Goal: Task Accomplishment & Management: Complete application form

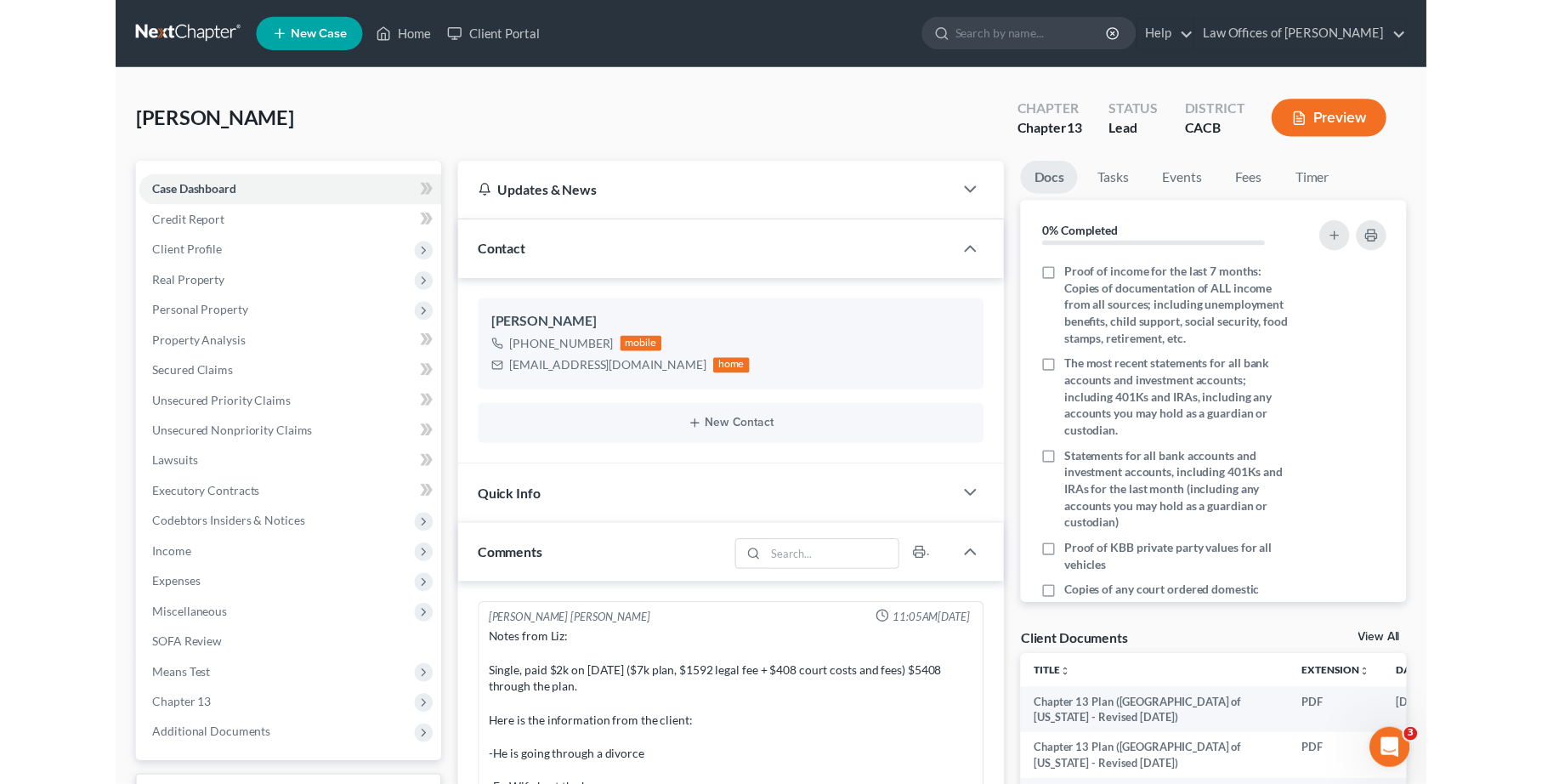
scroll to position [2681, 0]
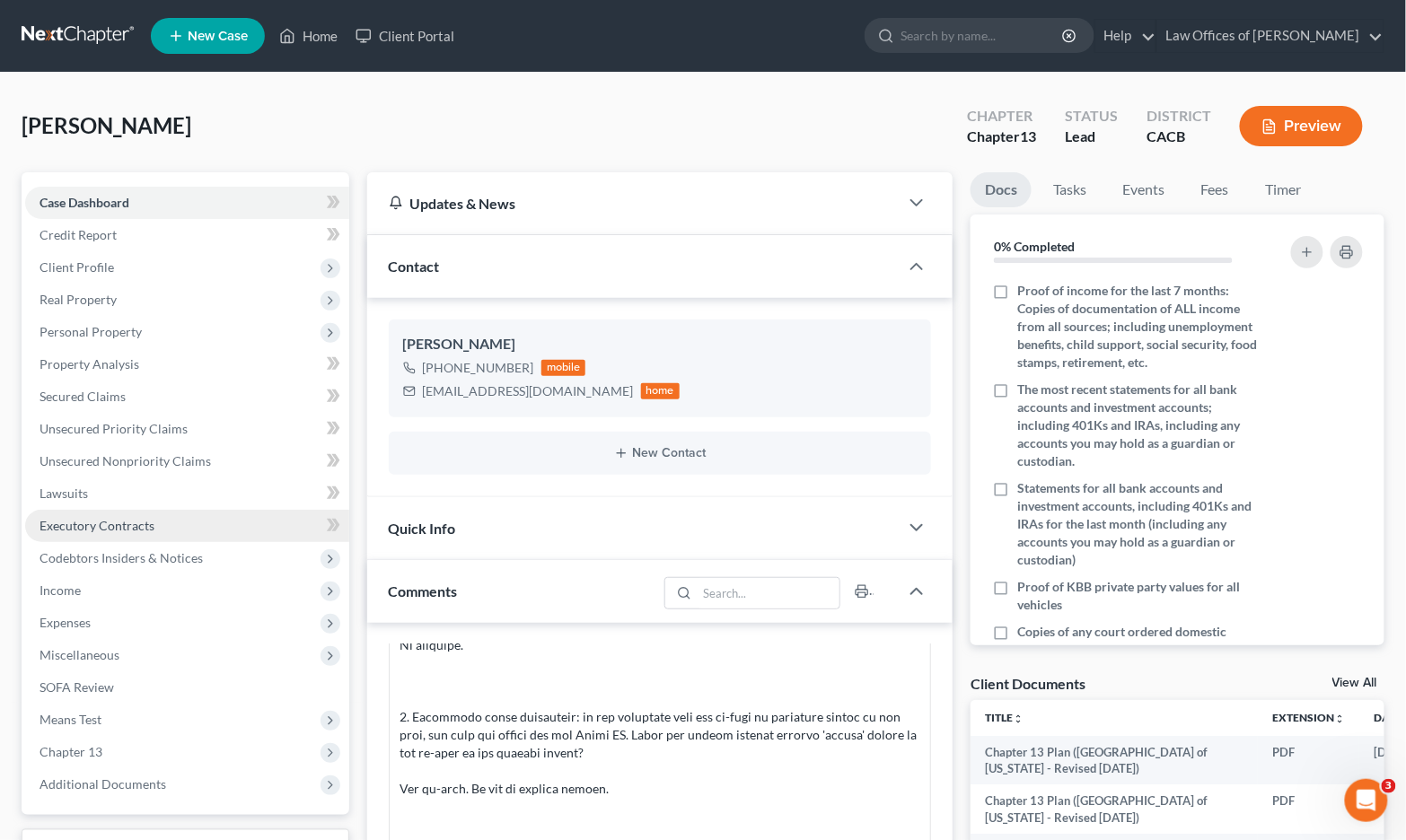
click at [88, 523] on span "Executory Contracts" at bounding box center [97, 525] width 115 height 16
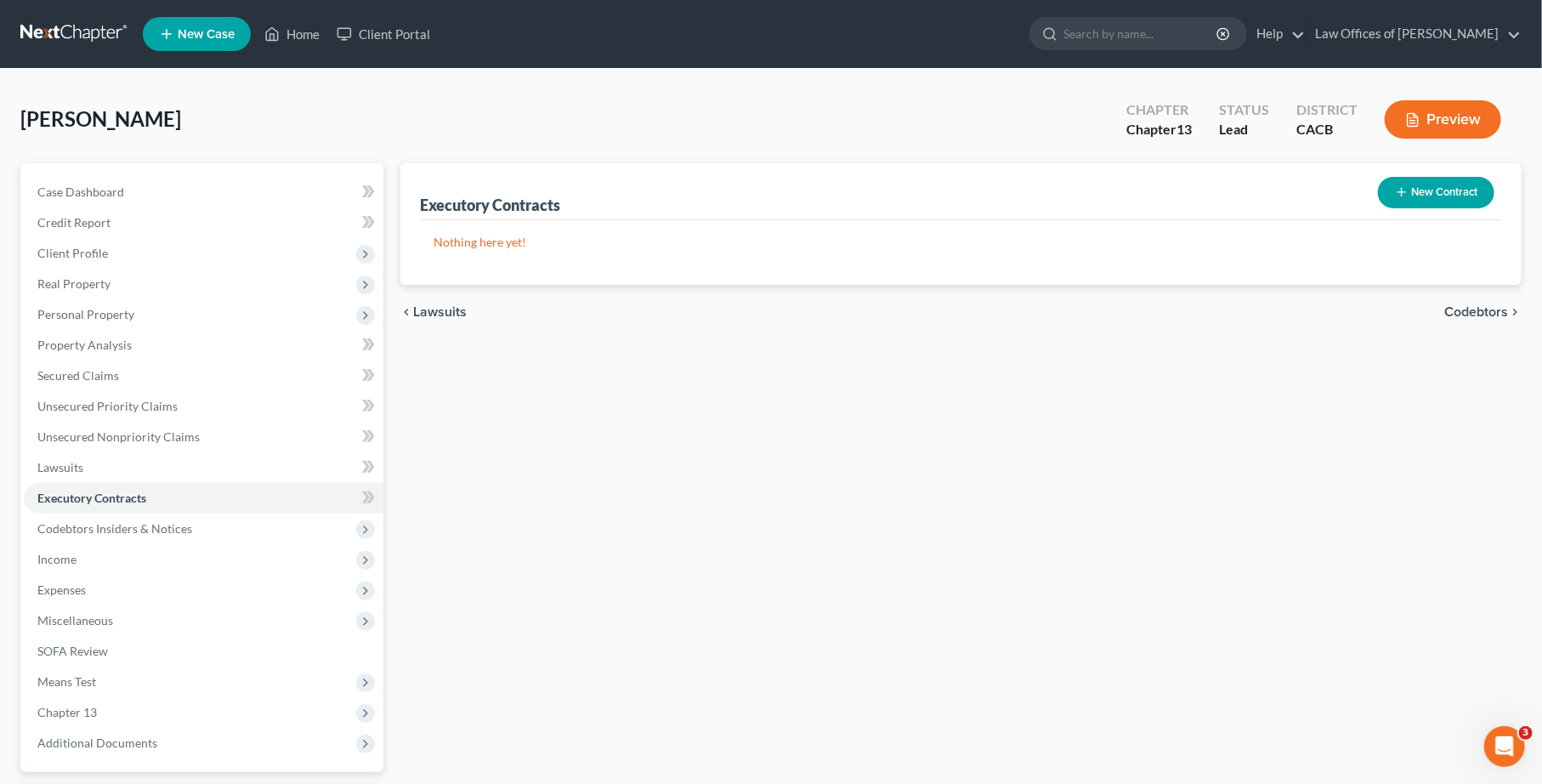
click at [1330, 114] on button "Preview" at bounding box center [1443, 119] width 117 height 38
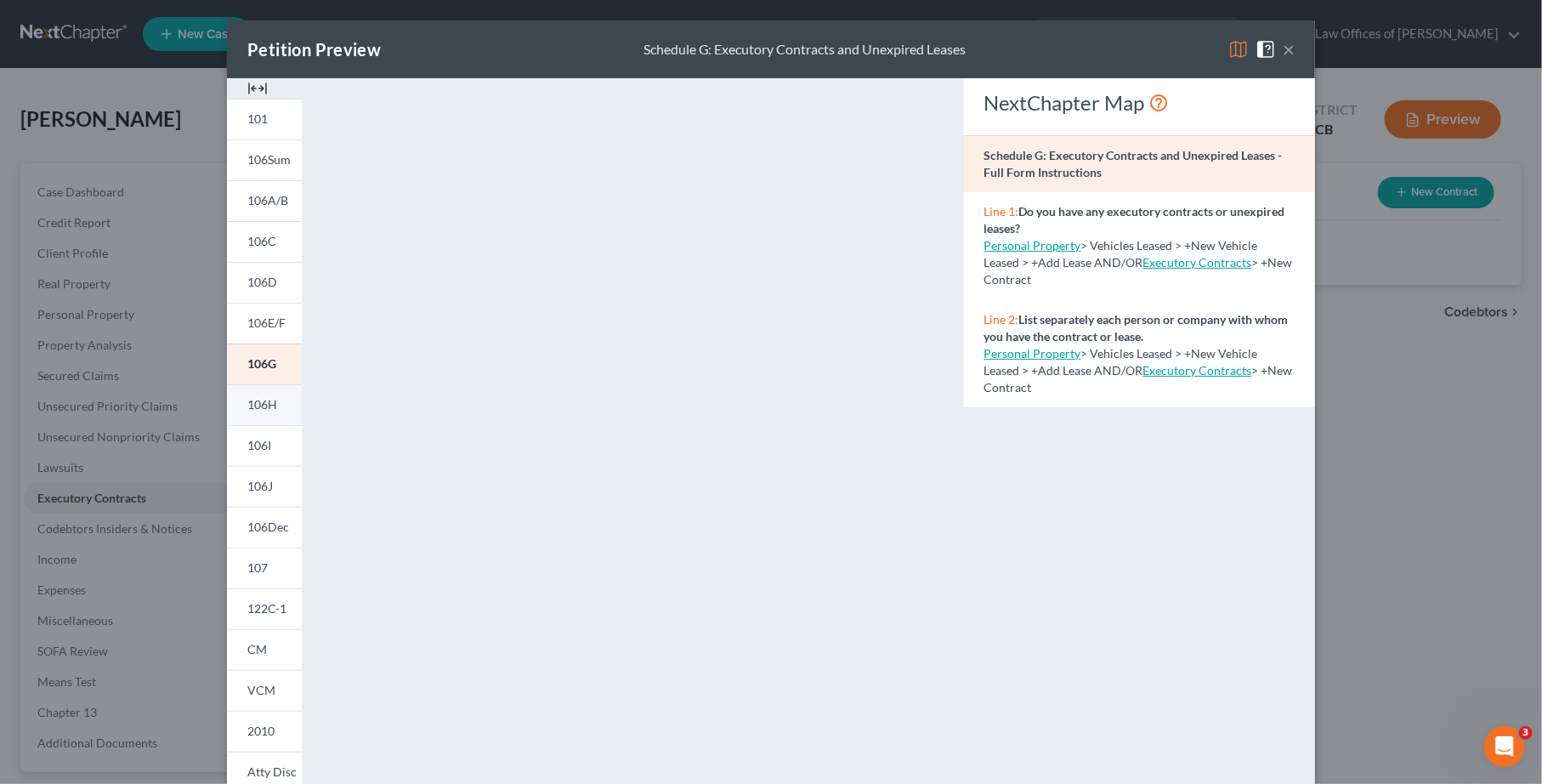
click at [257, 399] on span "106H" at bounding box center [263, 404] width 30 height 15
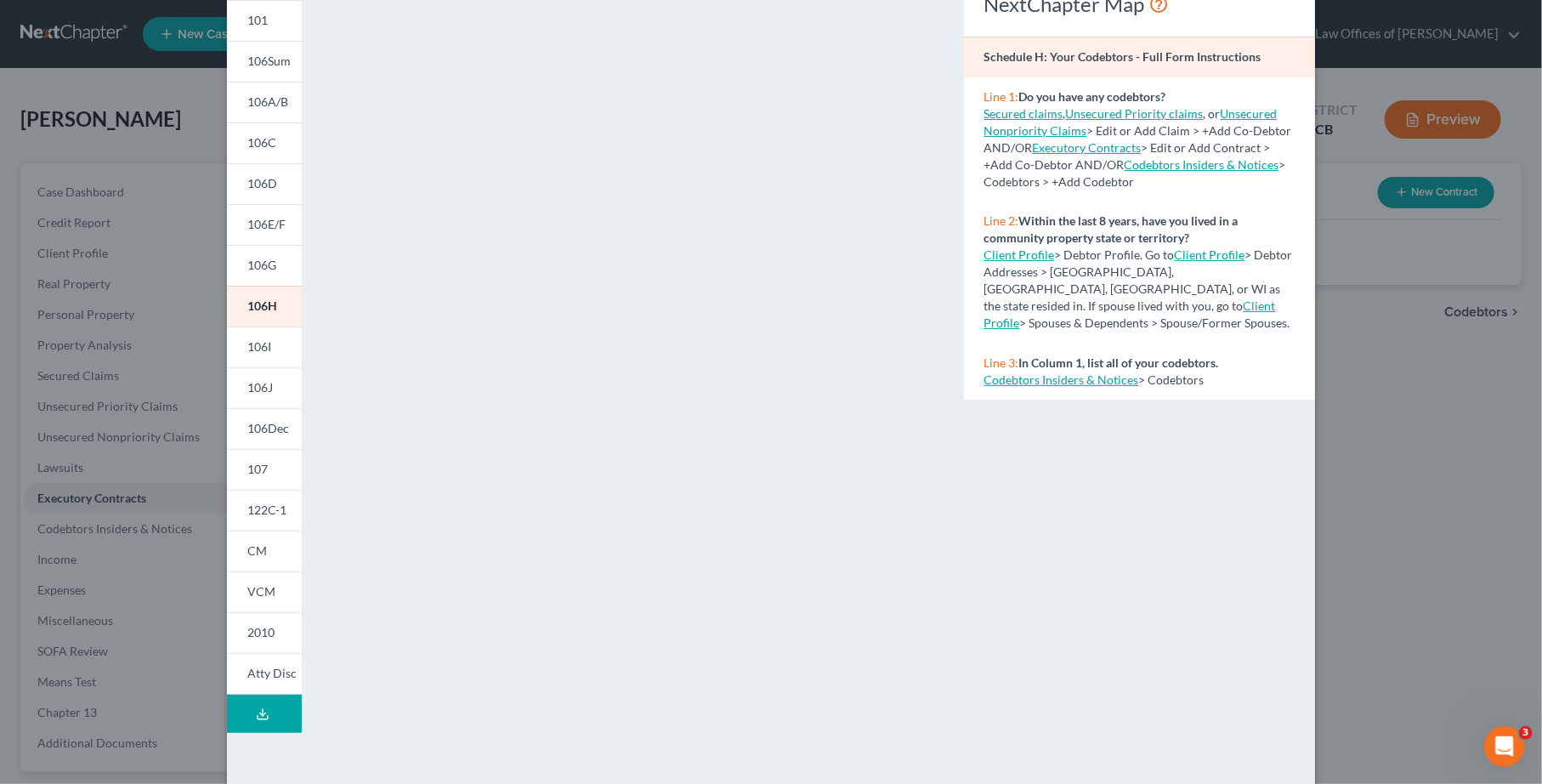
scroll to position [175, 0]
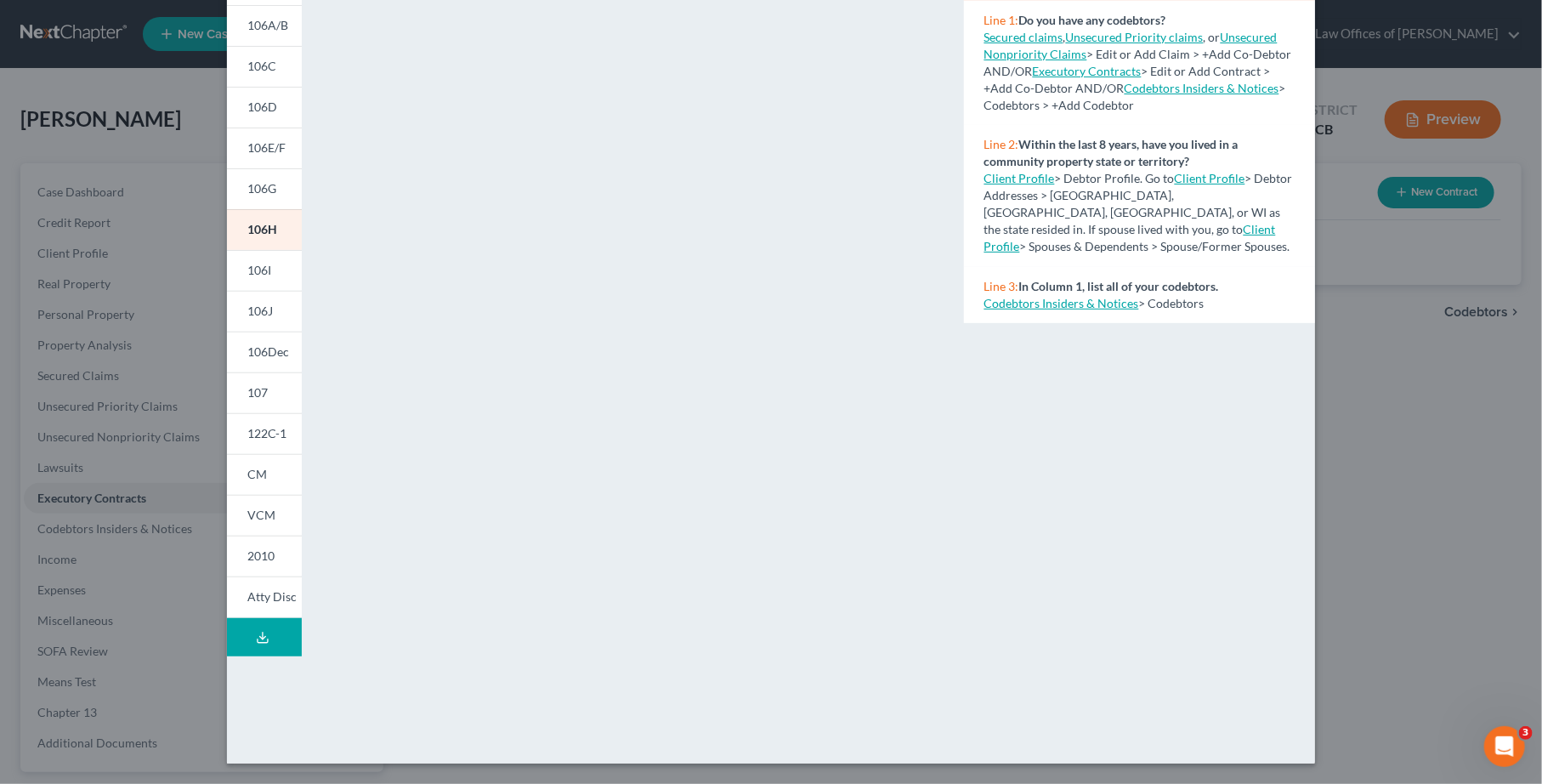
click at [102, 631] on div "Petition Preview Schedule H: Your Codebtors × 101 106Sum 106A/B 106C 106D 106E/…" at bounding box center [771, 392] width 1542 height 784
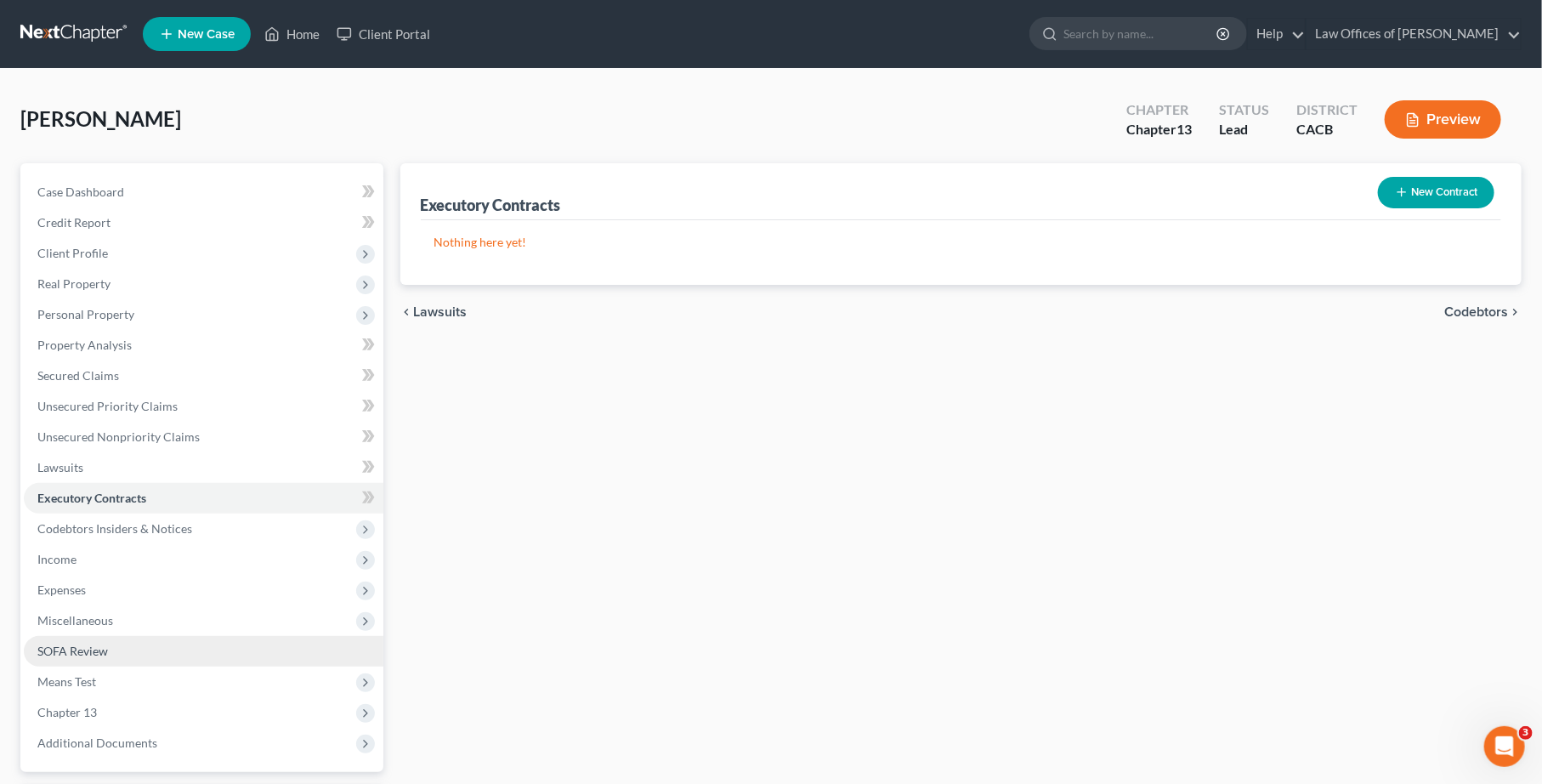
click at [113, 650] on link "SOFA Review" at bounding box center [203, 651] width 359 height 31
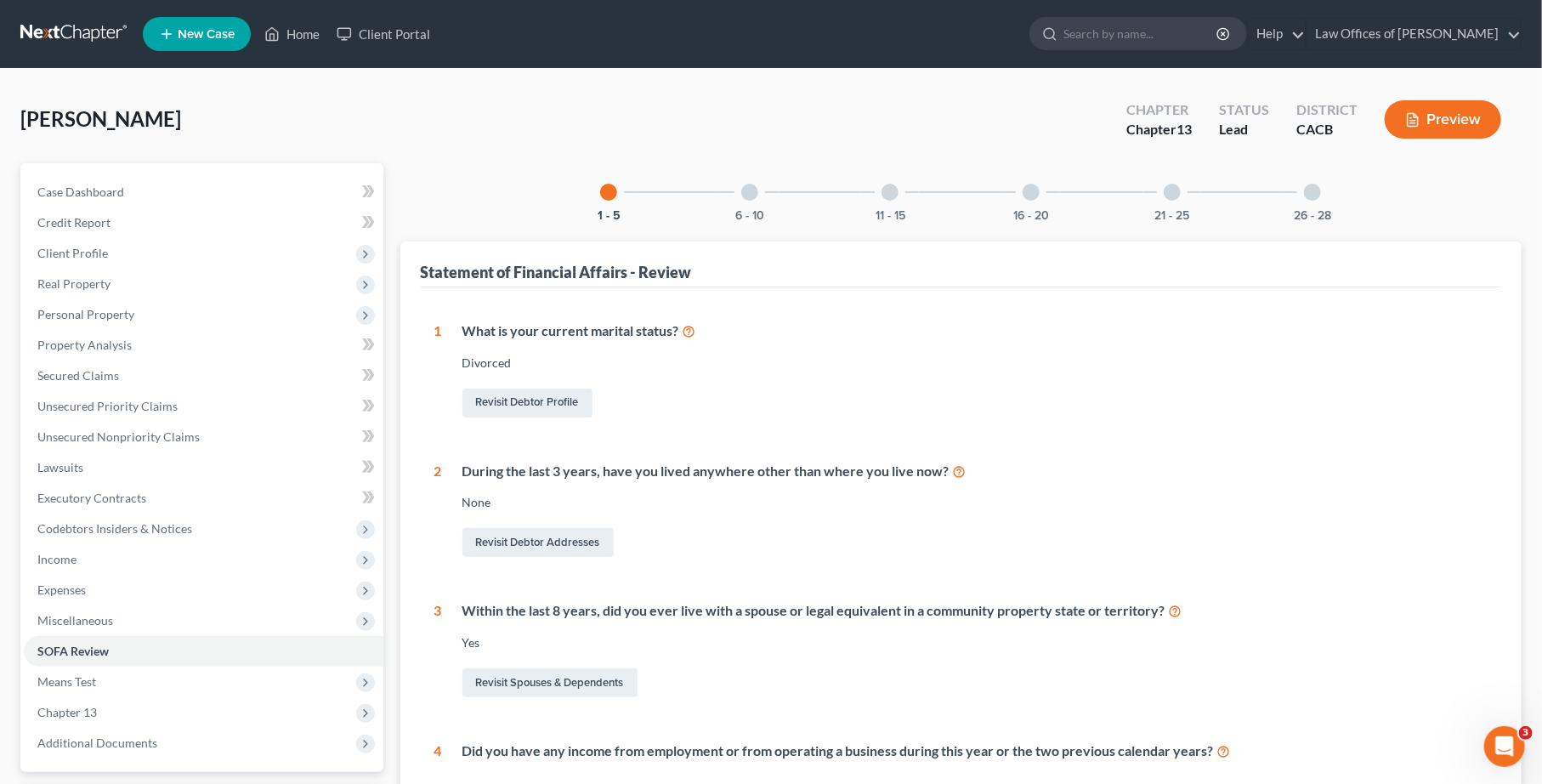
click at [959, 472] on icon at bounding box center [960, 470] width 14 height 17
click at [527, 539] on link "Revisit Debtor Addresses" at bounding box center [538, 542] width 152 height 29
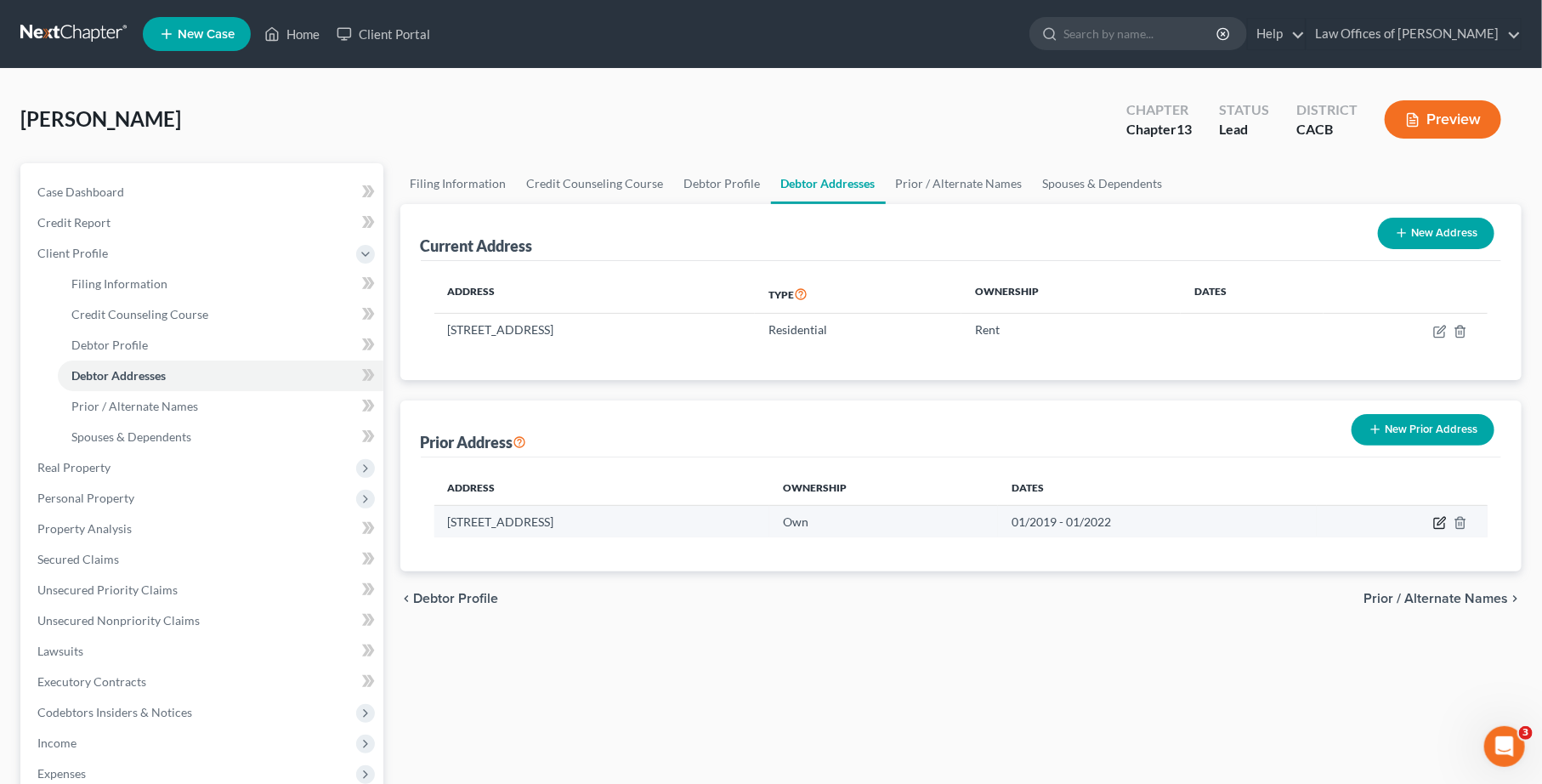
click at [1330, 522] on icon "button" at bounding box center [1441, 521] width 8 height 8
select select "4"
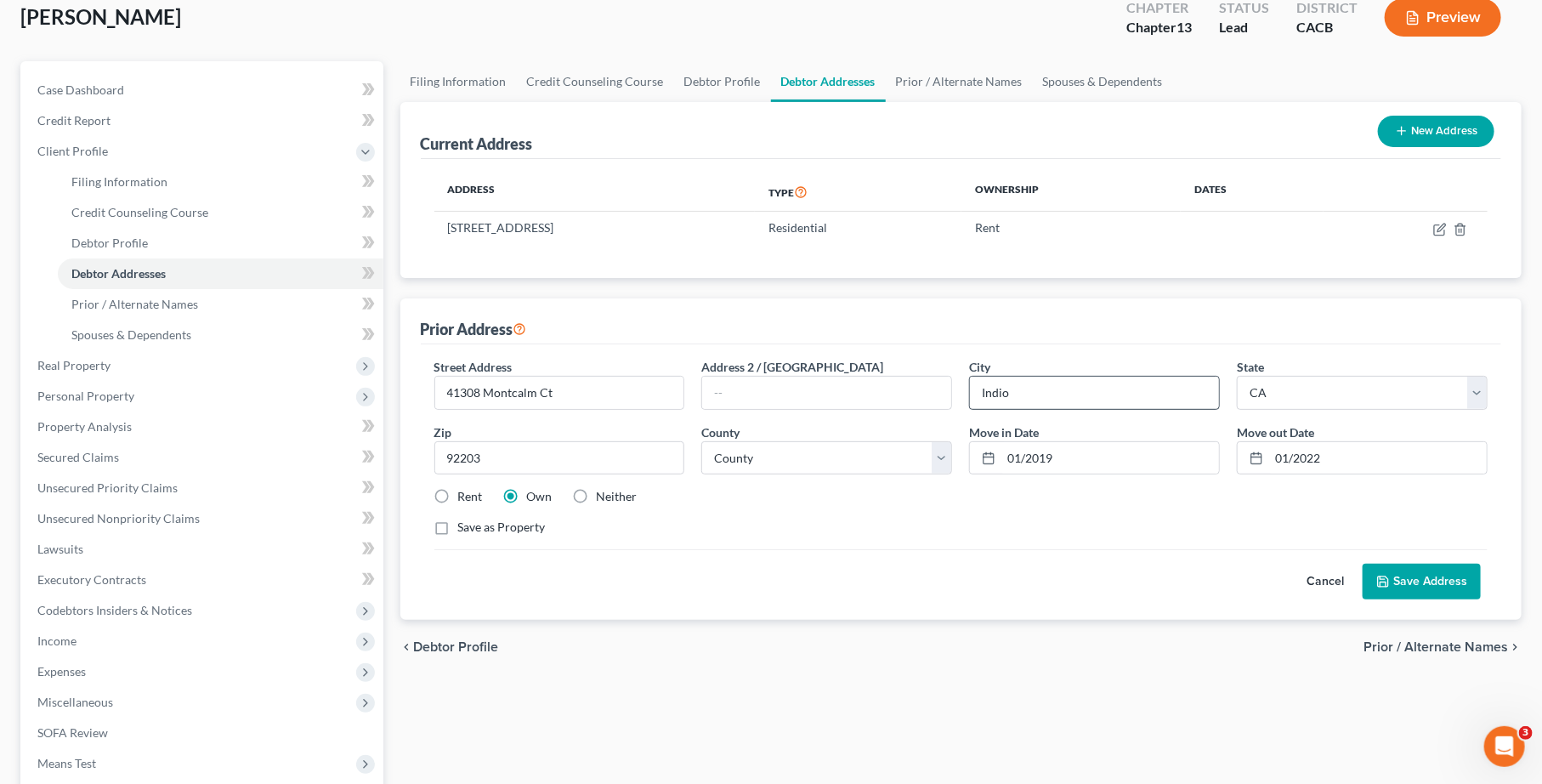
scroll to position [109, 0]
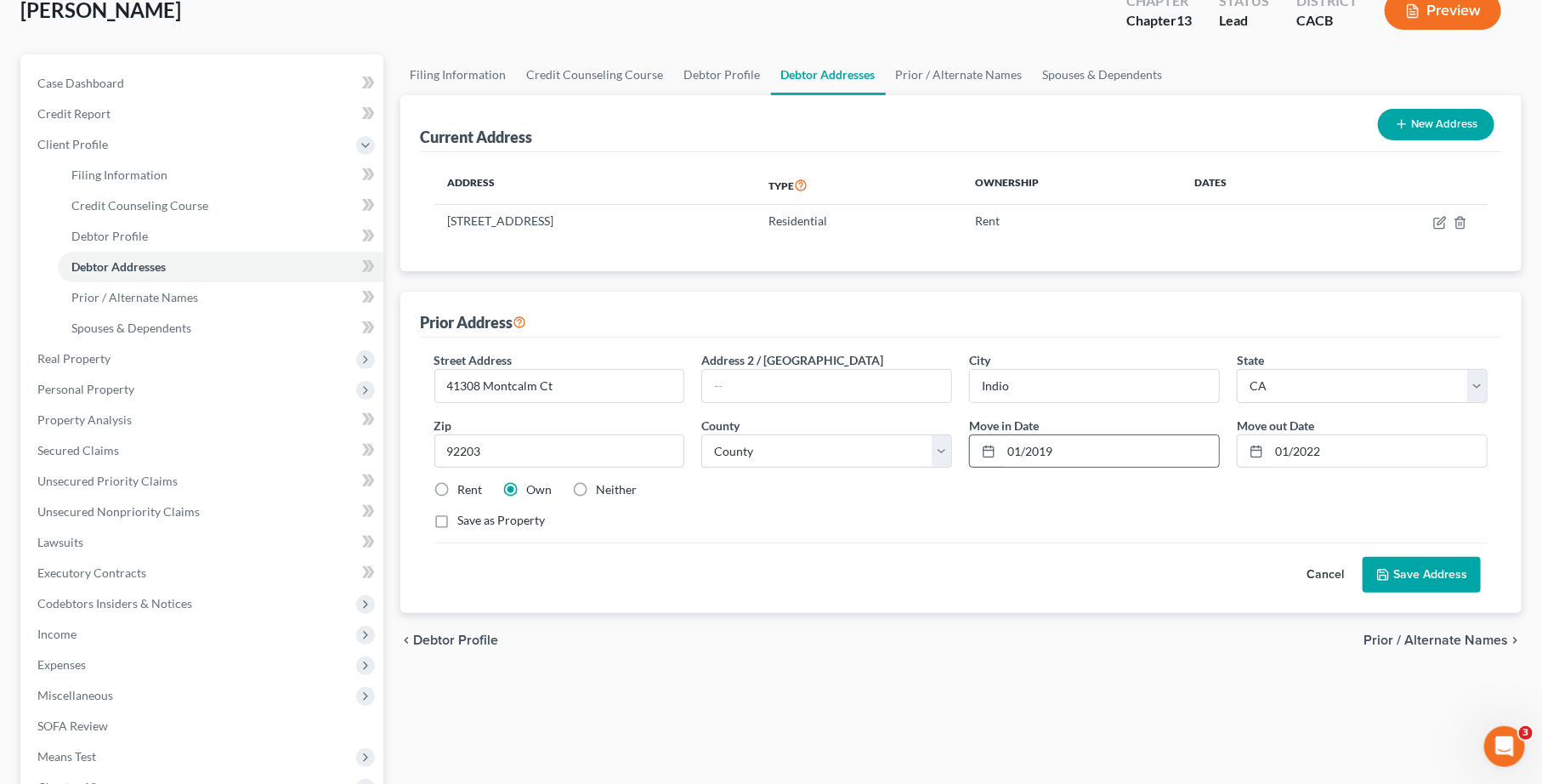
click at [989, 451] on icon at bounding box center [989, 452] width 14 height 14
click at [987, 450] on line at bounding box center [989, 450] width 10 height 0
drag, startPoint x: 556, startPoint y: 382, endPoint x: 484, endPoint y: 383, distance: 72.0
click at [484, 383] on input "41308 Montcalm Ct" at bounding box center [560, 385] width 249 height 32
